Goal: Task Accomplishment & Management: Use online tool/utility

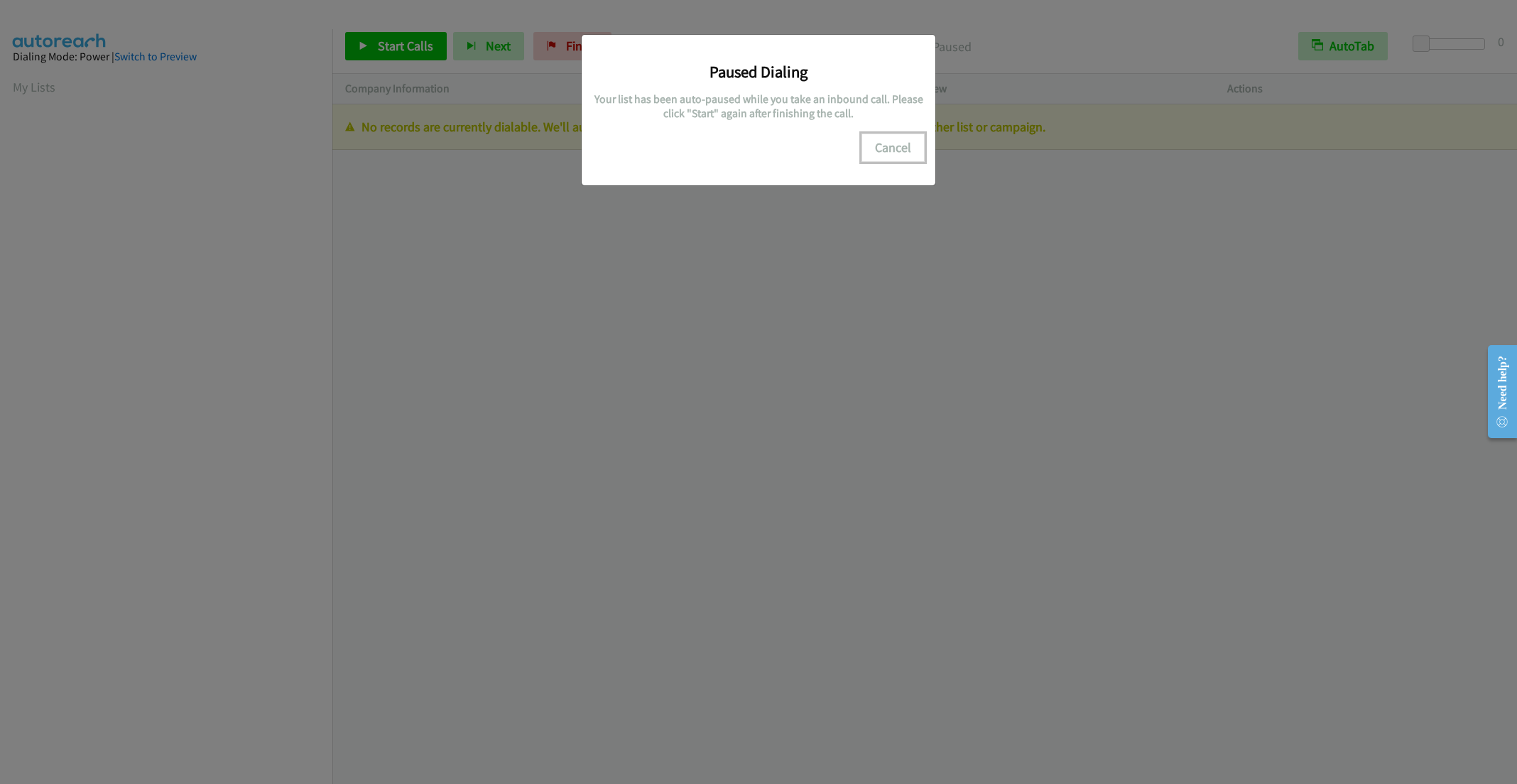
click at [872, 142] on button "Cancel" at bounding box center [893, 147] width 63 height 28
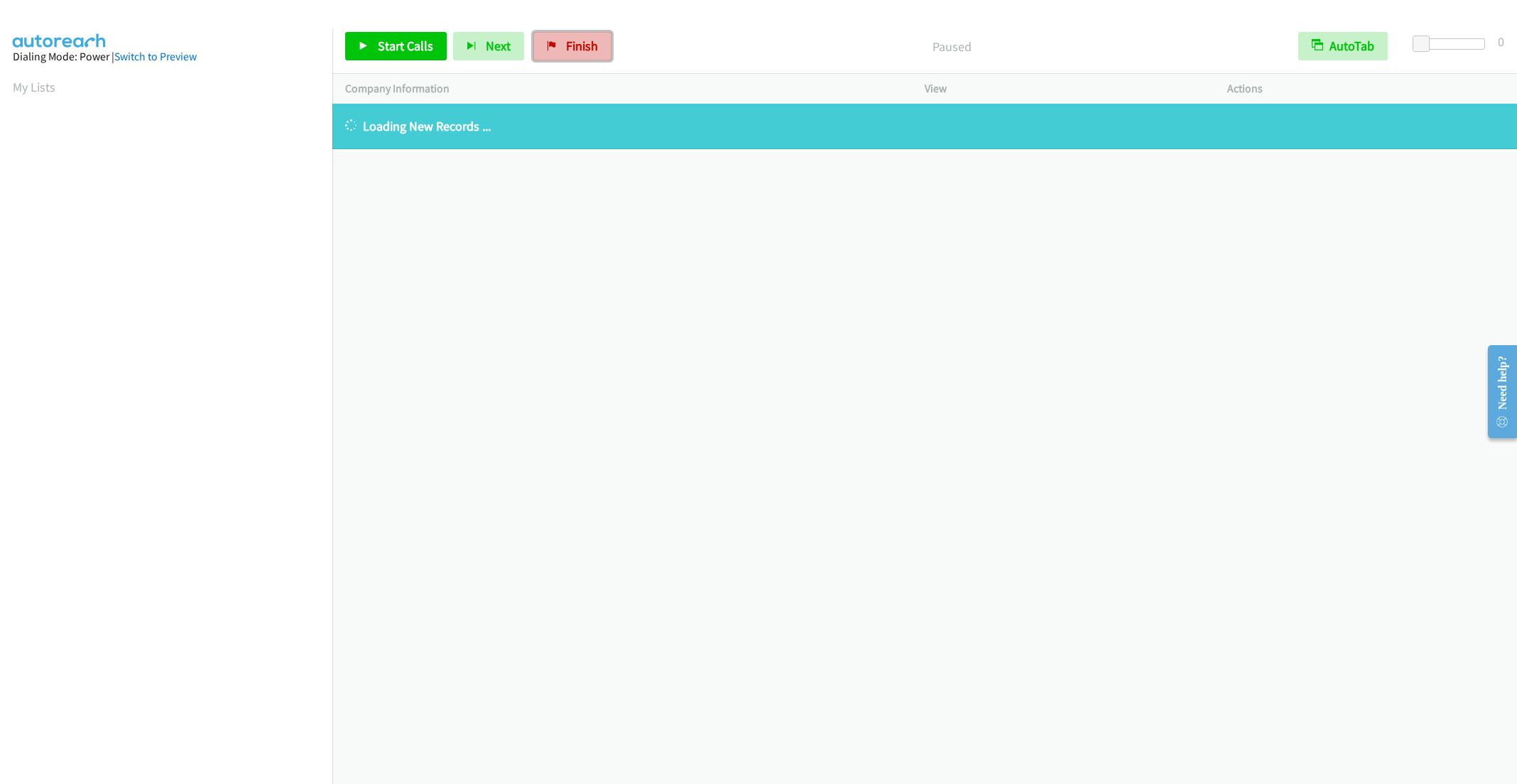
click at [574, 49] on span "Finish" at bounding box center [582, 46] width 32 height 16
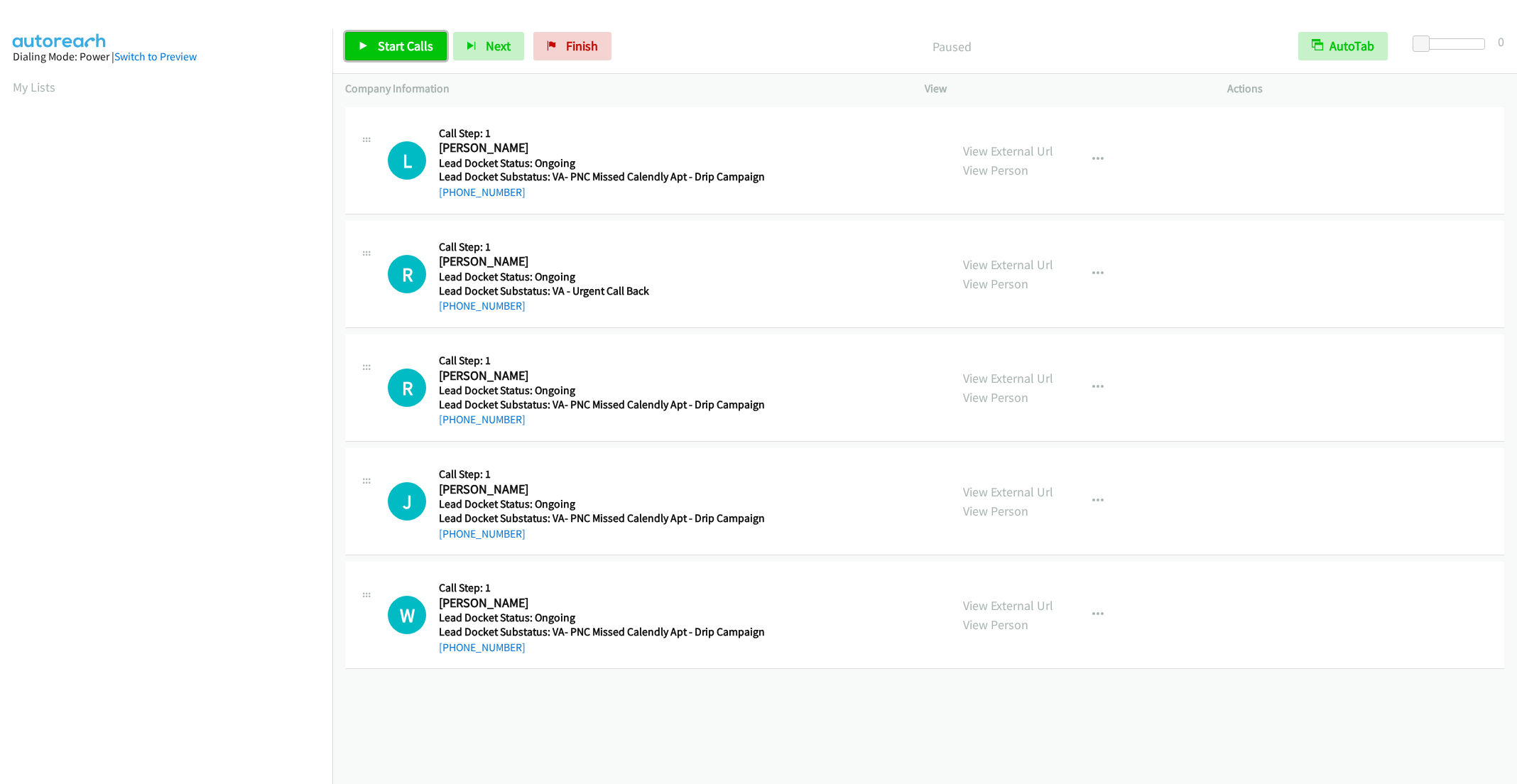
click at [403, 54] on link "Start Calls" at bounding box center [396, 46] width 101 height 28
